Goal: Information Seeking & Learning: Learn about a topic

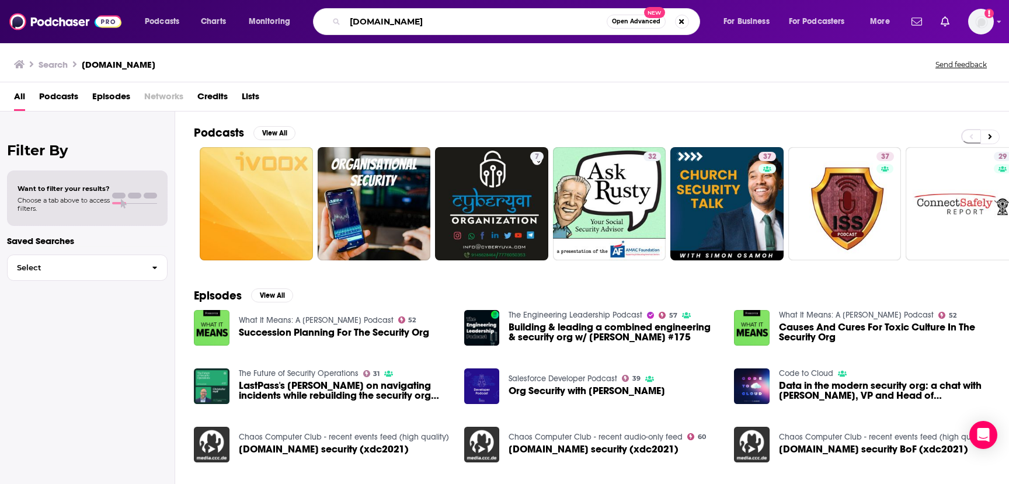
click at [387, 27] on input "[DOMAIN_NAME]" at bounding box center [476, 21] width 262 height 19
paste input "The Cut Podcast"
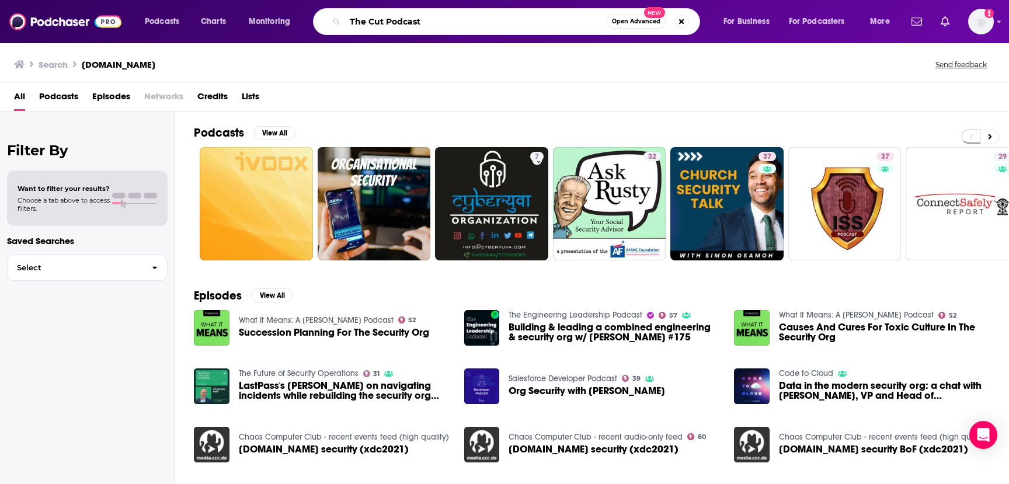
type input "The Cut Podcast"
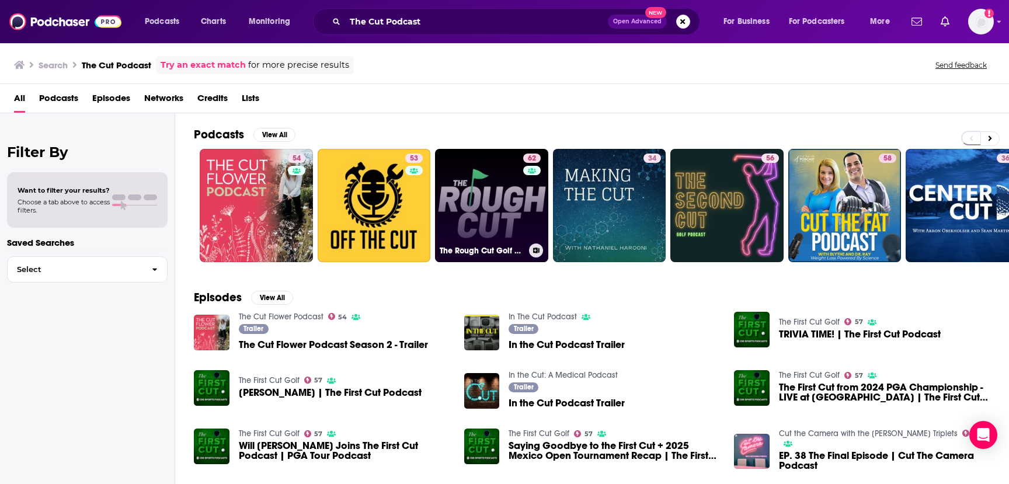
click at [505, 213] on link "62 The Rough Cut Golf Podcast" at bounding box center [491, 205] width 113 height 113
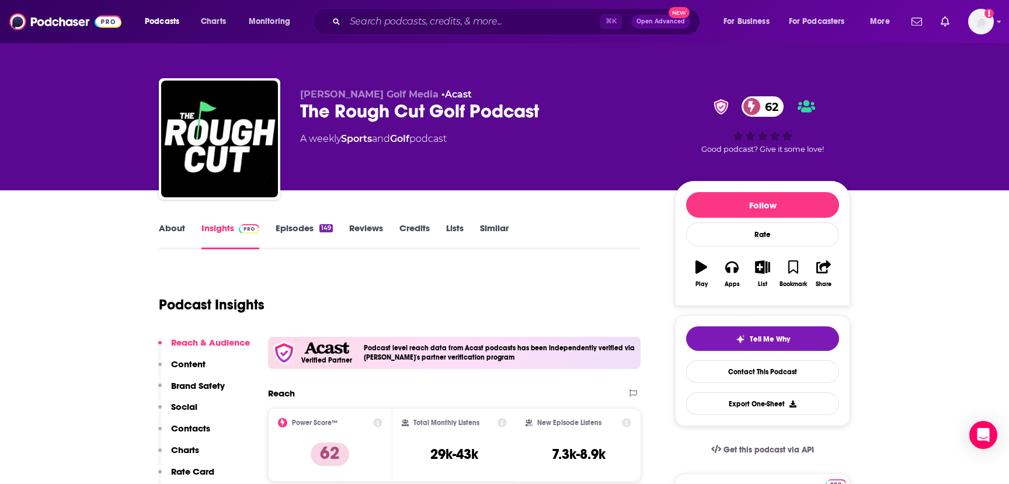
click at [178, 228] on link "About" at bounding box center [172, 236] width 26 height 27
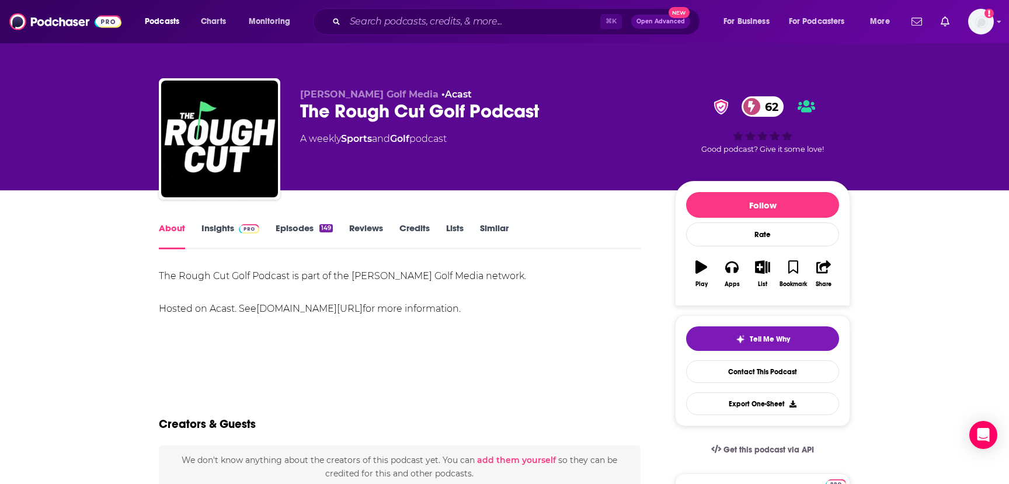
click at [220, 225] on link "Insights" at bounding box center [230, 236] width 58 height 27
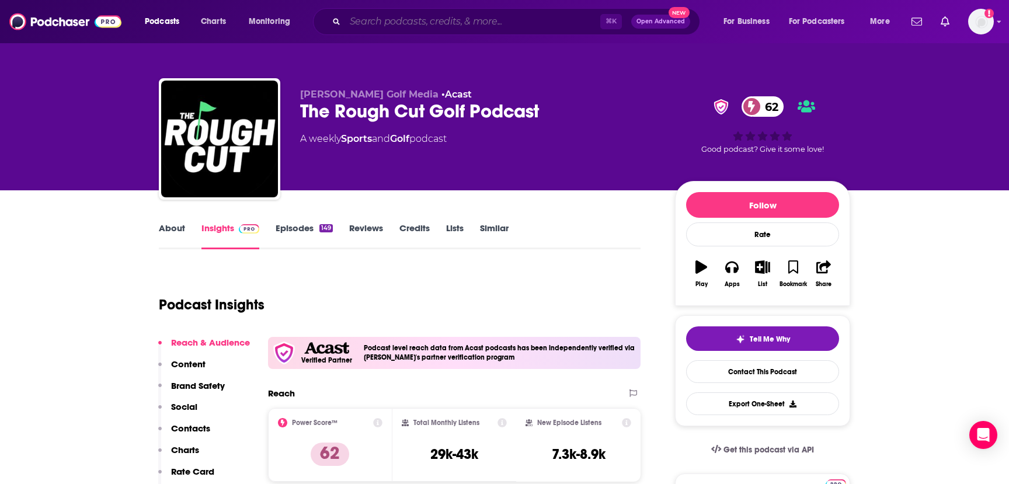
click at [435, 19] on input "Search podcasts, credits, & more..." at bounding box center [472, 21] width 255 height 19
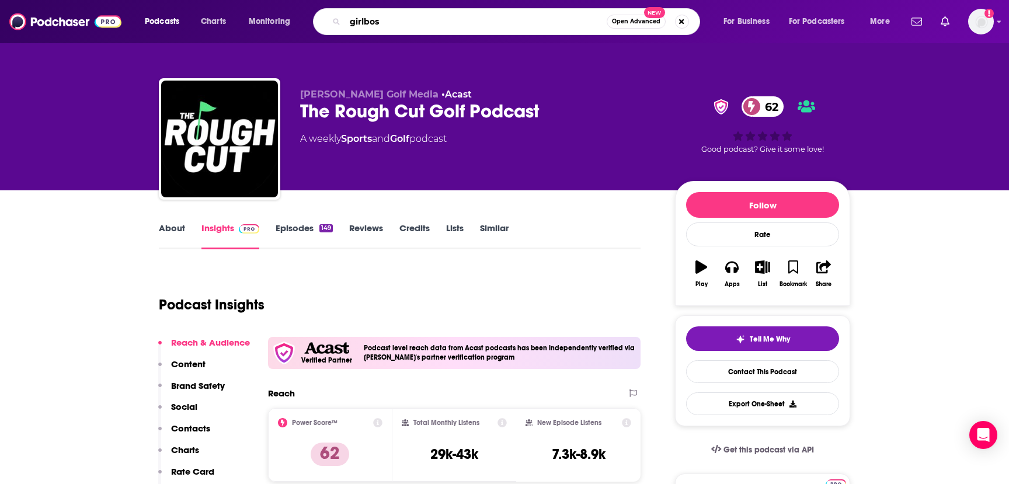
type input "girlboss"
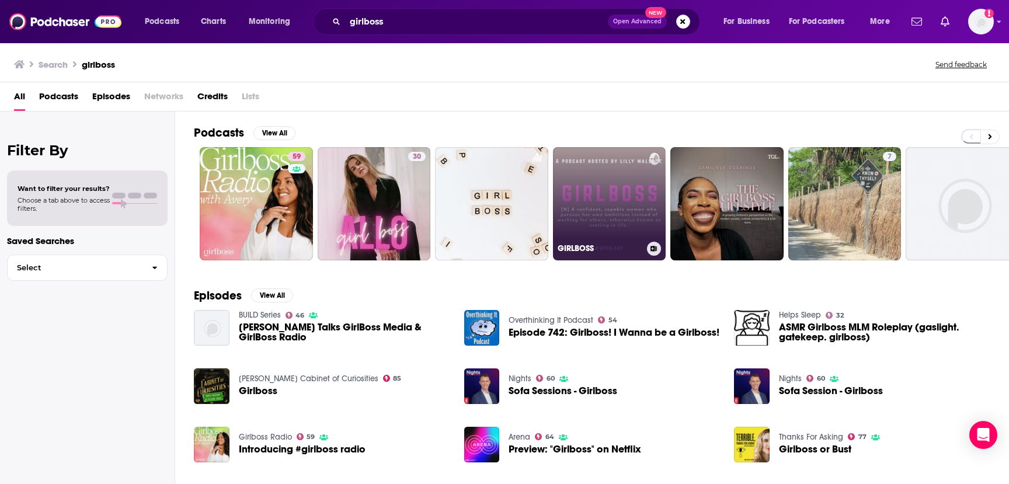
click at [588, 202] on link "GIRLBOSS" at bounding box center [609, 203] width 113 height 113
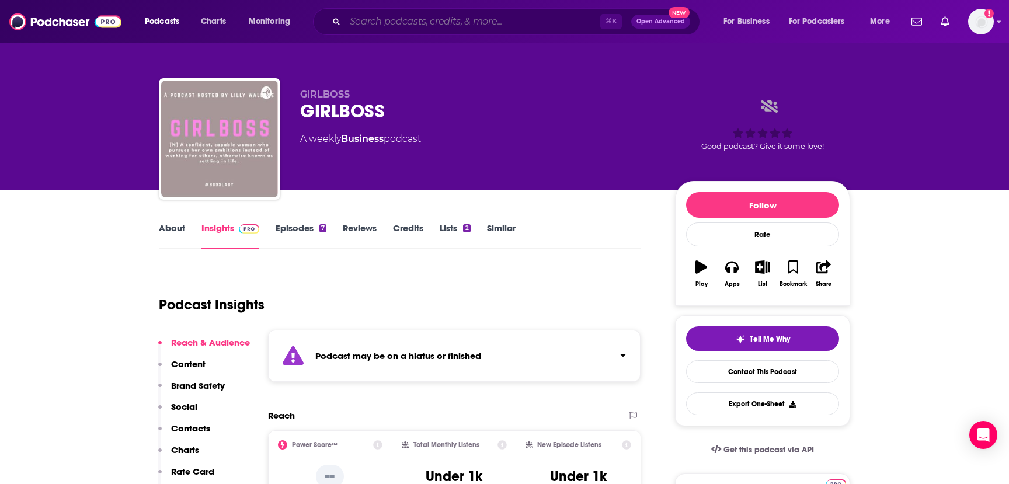
click at [464, 22] on input "Search podcasts, credits, & more..." at bounding box center [472, 21] width 255 height 19
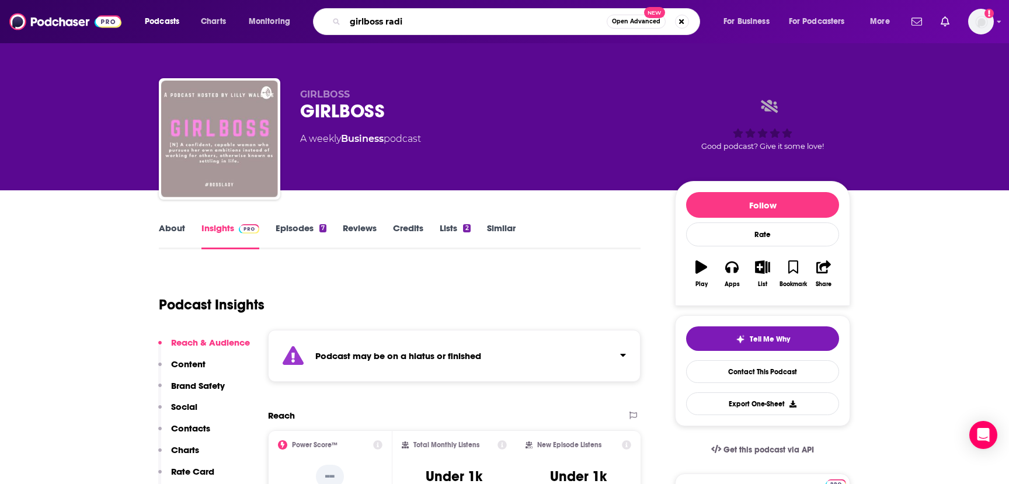
type input "girlboss radio"
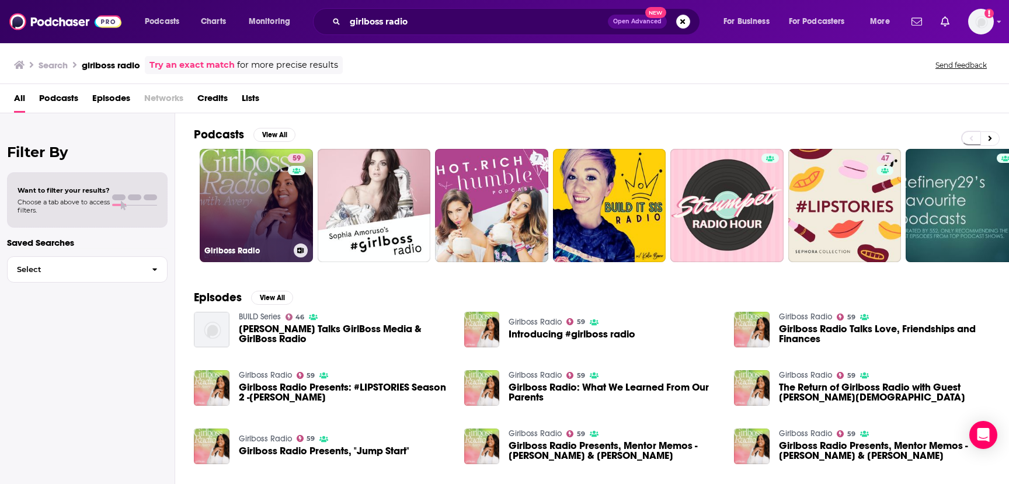
click at [258, 196] on link "59 Girlboss Radio" at bounding box center [256, 205] width 113 height 113
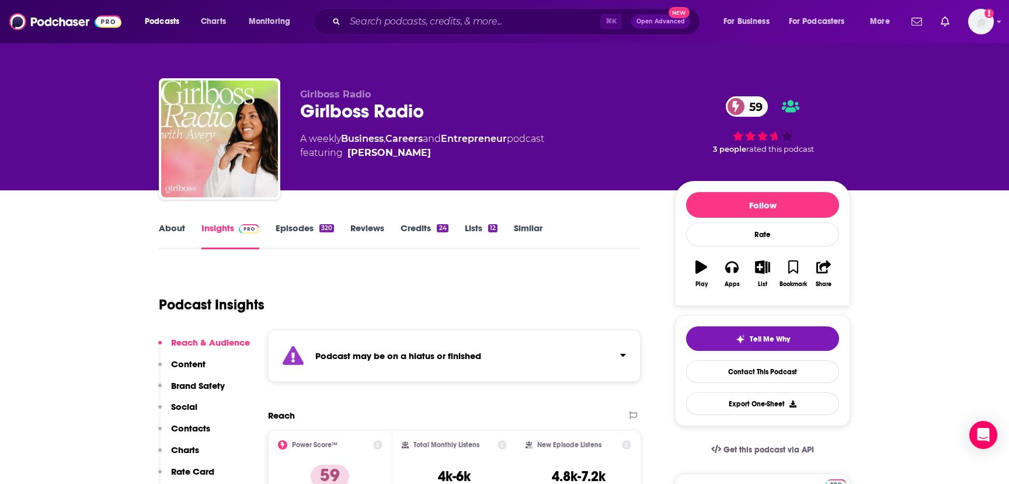
scroll to position [39, 0]
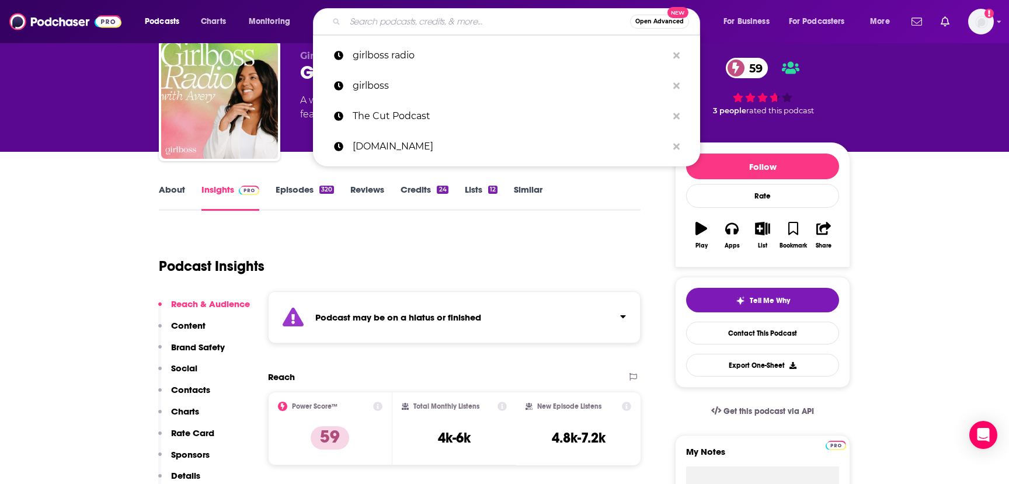
click at [383, 18] on input "Search podcasts, credits, & more..." at bounding box center [487, 21] width 285 height 19
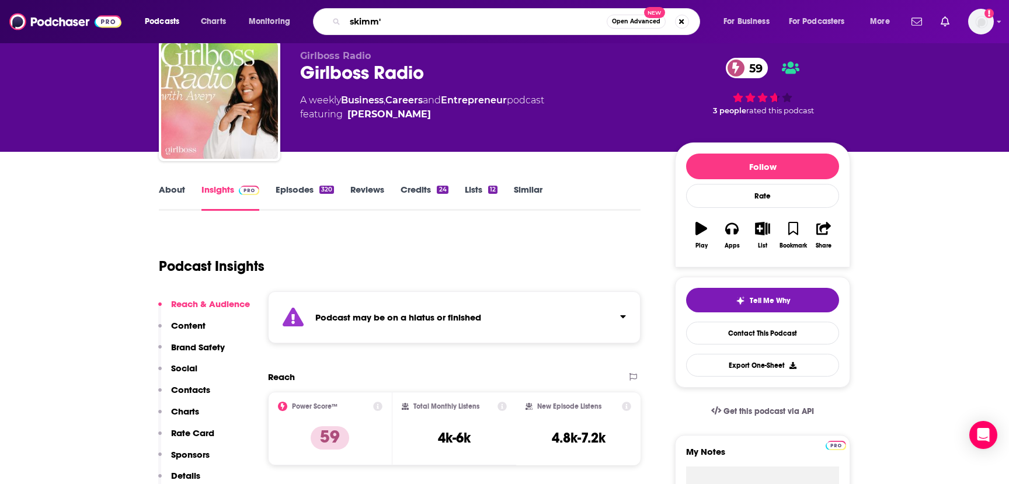
type input "skimm'd"
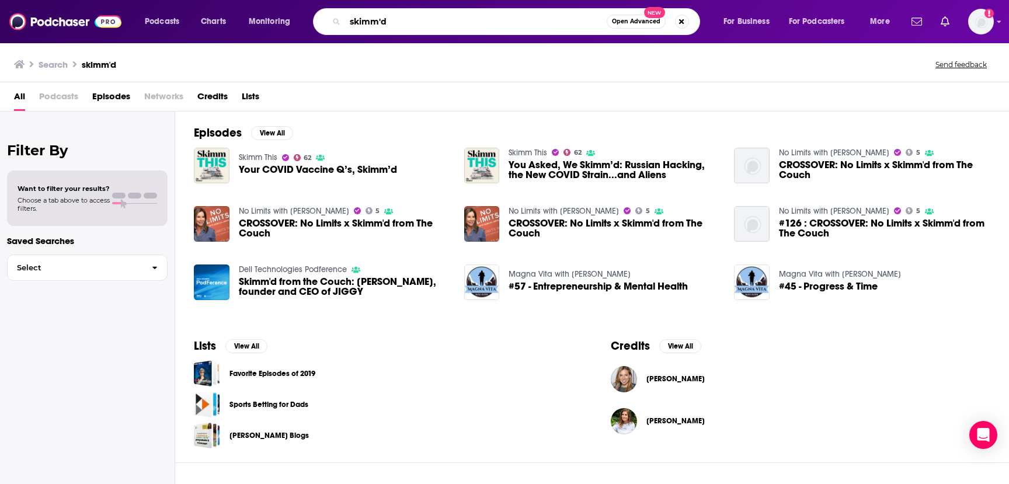
click at [384, 25] on input "skimm'd" at bounding box center [476, 21] width 262 height 19
type input "[DEMOGRAPHIC_DATA] leader"
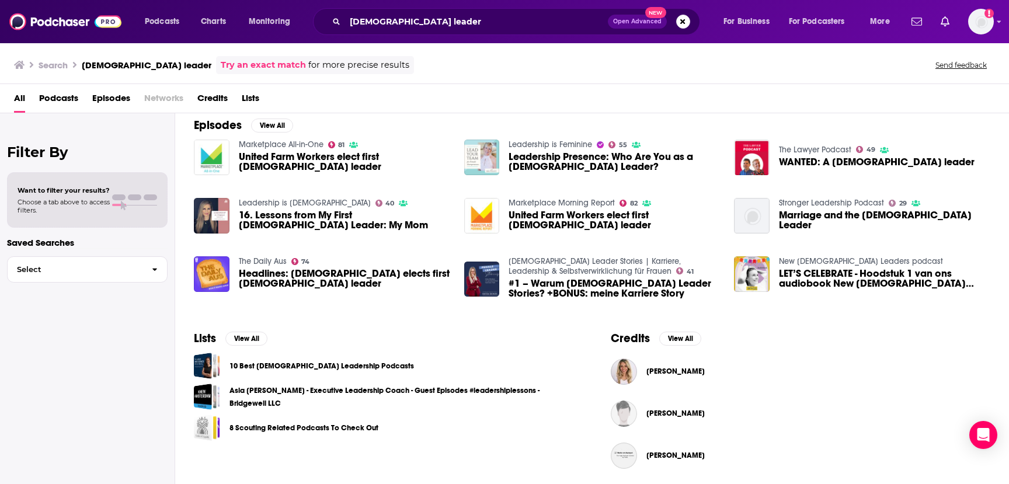
scroll to position [246, 0]
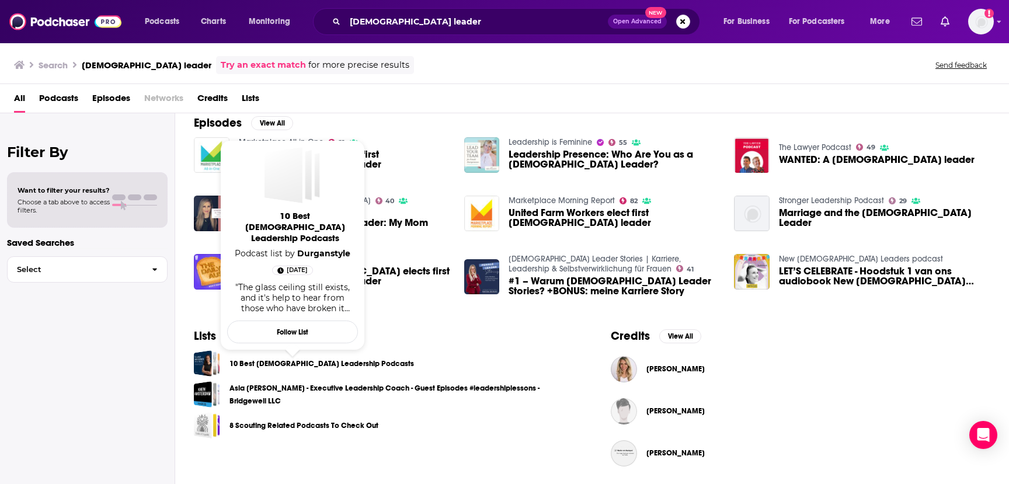
click at [316, 362] on link "10 Best [DEMOGRAPHIC_DATA] Leadership Podcasts" at bounding box center [322, 363] width 185 height 13
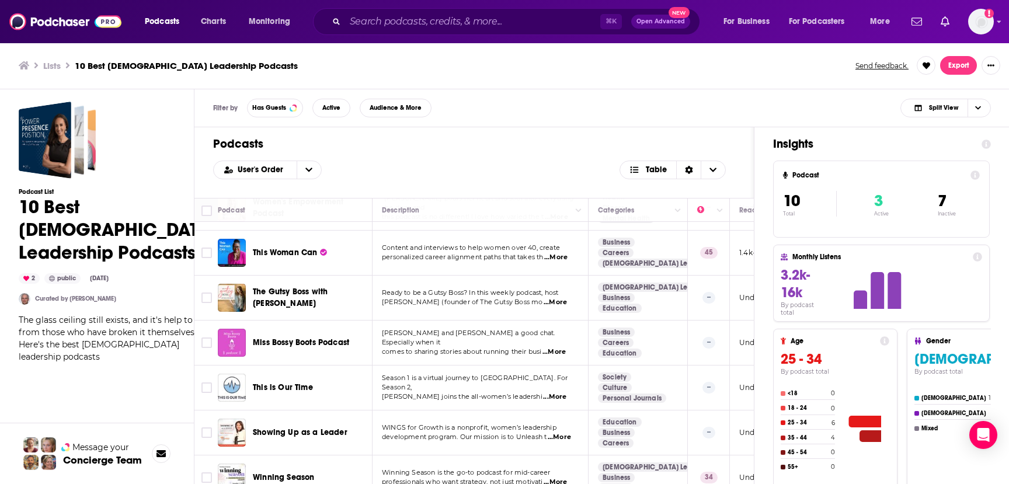
scroll to position [224, 0]
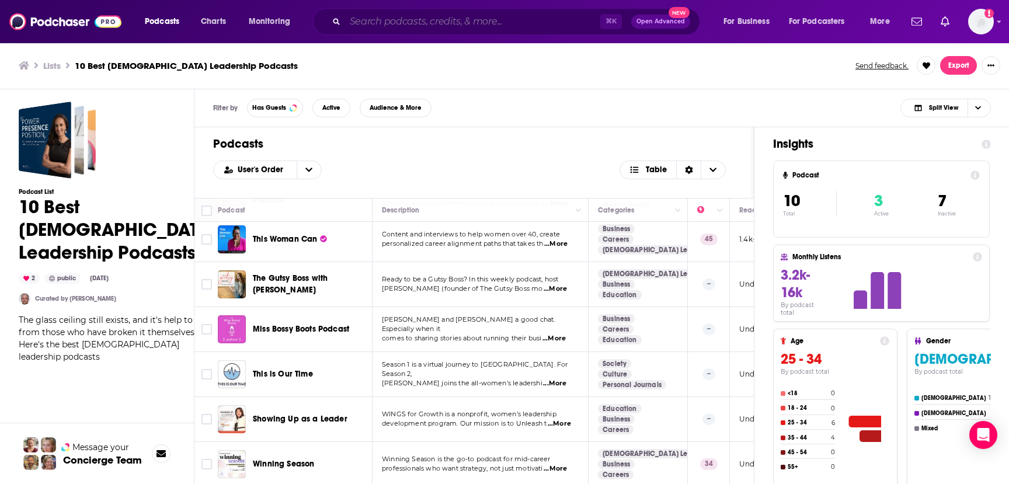
click at [399, 27] on input "Search podcasts, credits, & more..." at bounding box center [472, 21] width 255 height 19
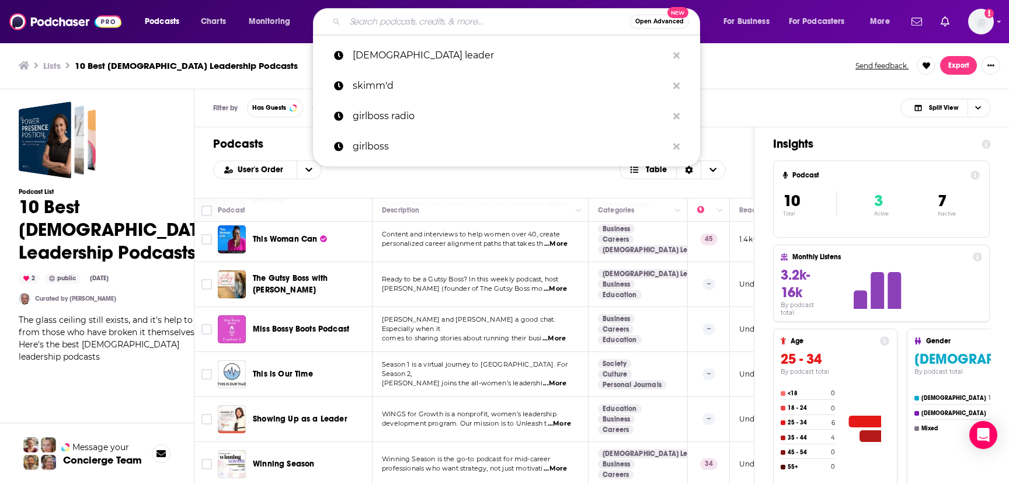
paste input "Masters in Business with [PERSON_NAME]"
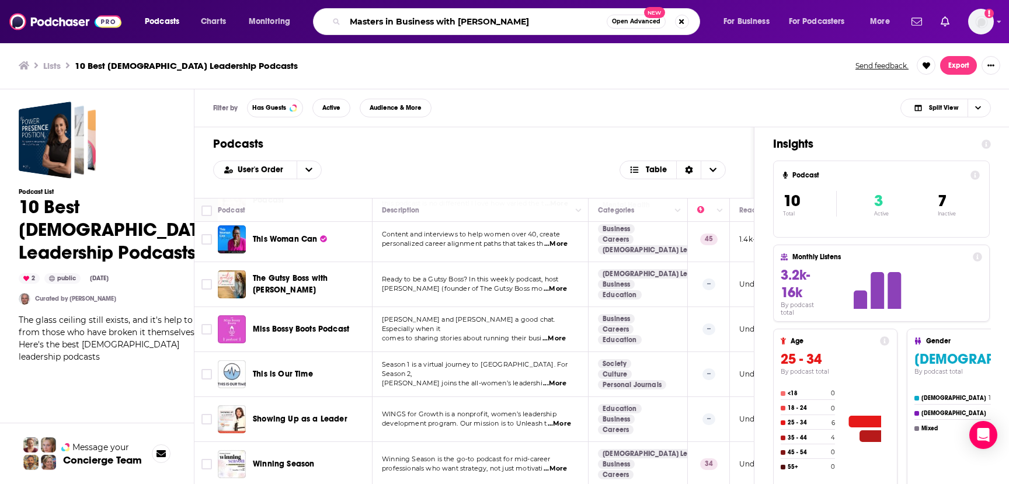
type input "Masters in Business with [PERSON_NAME]"
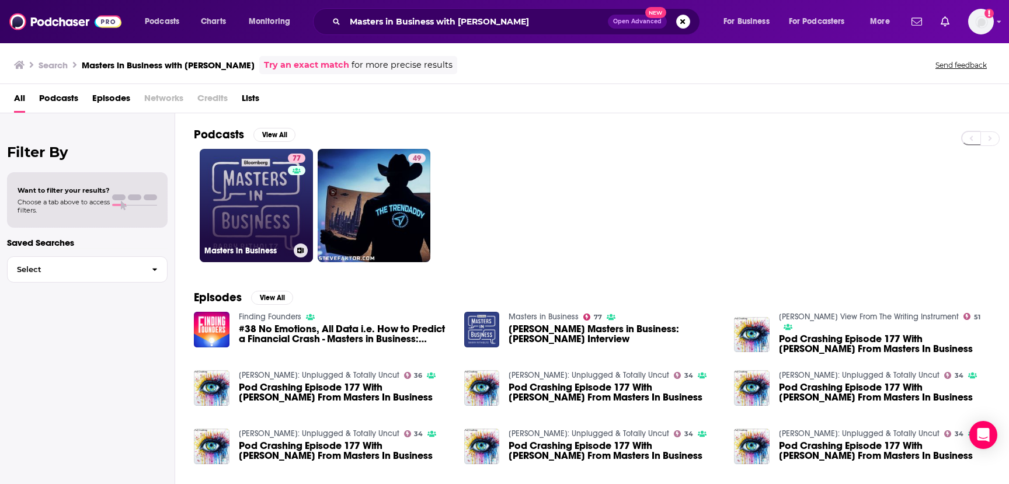
click at [250, 192] on link "77 Masters in Business" at bounding box center [256, 205] width 113 height 113
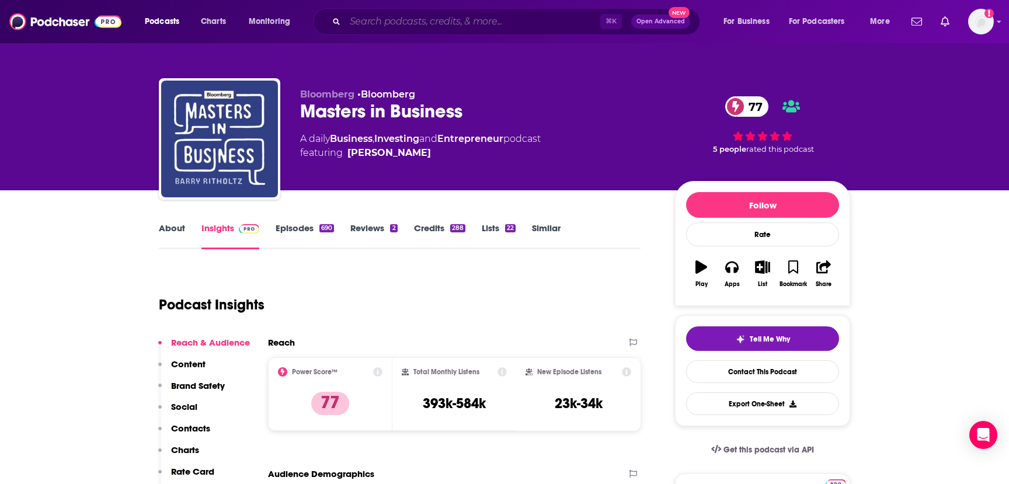
click at [366, 25] on input "Search podcasts, credits, & more..." at bounding box center [472, 21] width 255 height 19
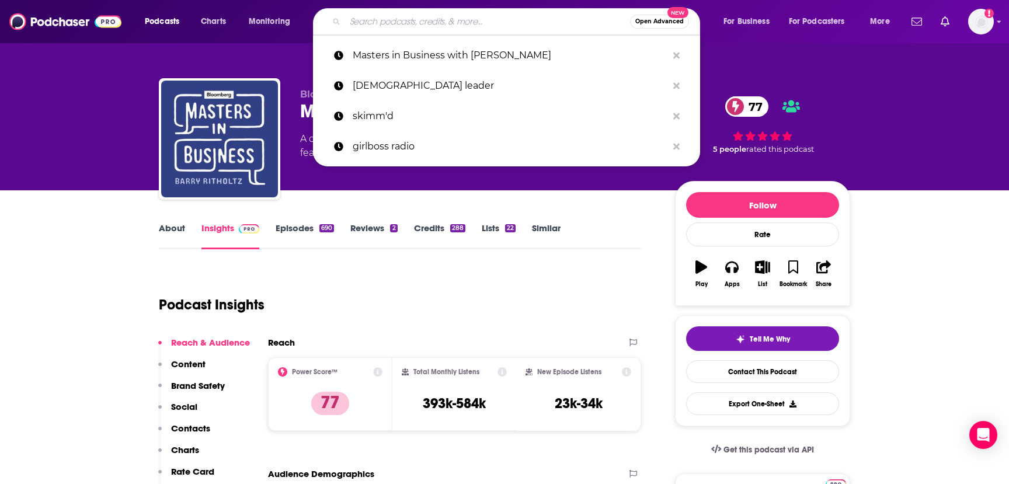
paste input "A Bit of Optimism with [PERSON_NAME]"
type input "A Bit of Optimism with [PERSON_NAME]"
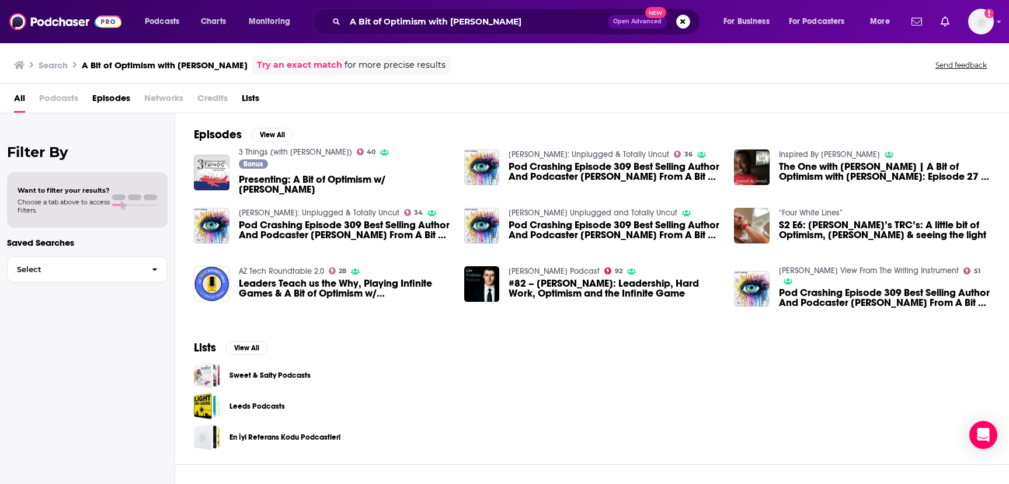
click at [67, 102] on span "Podcasts" at bounding box center [58, 101] width 39 height 24
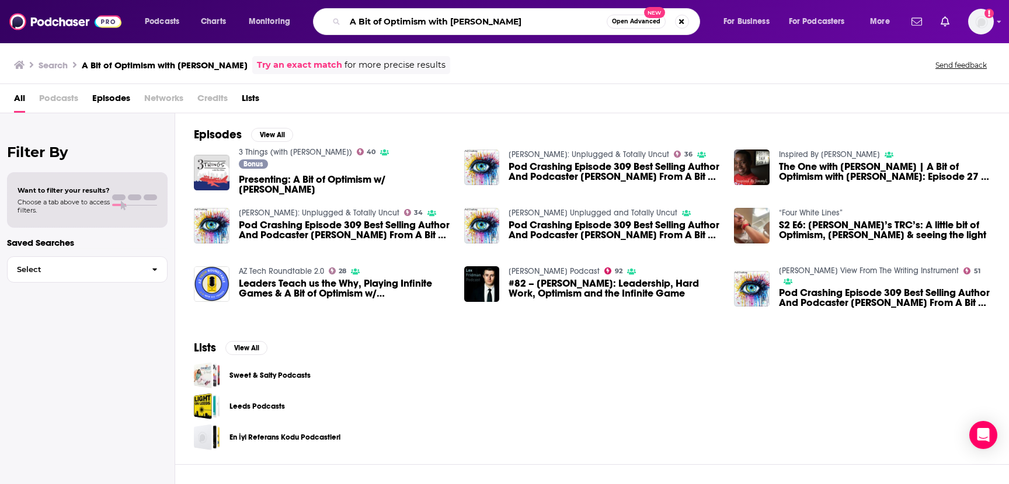
click at [406, 24] on input "A Bit of Optimism with [PERSON_NAME]" at bounding box center [476, 21] width 262 height 19
